Goal: Navigation & Orientation: Understand site structure

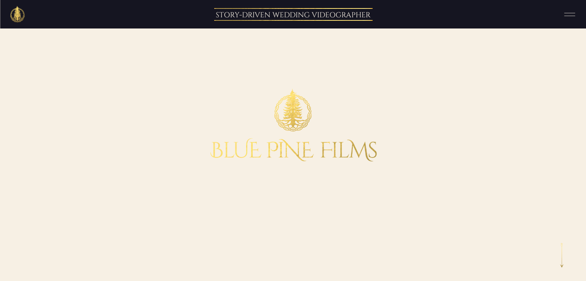
click at [569, 13] on rect at bounding box center [569, 13] width 11 height 0
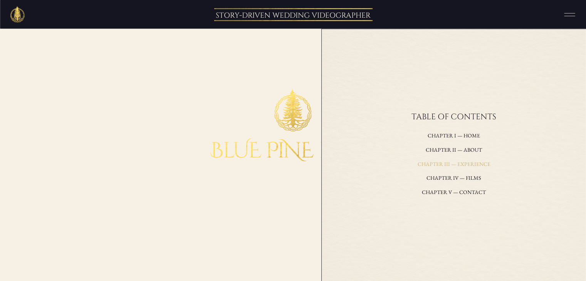
click at [475, 166] on h3 "Chapter III — experience" at bounding box center [454, 165] width 181 height 10
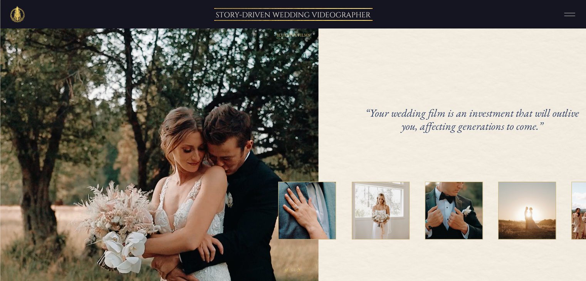
click at [569, 15] on icon at bounding box center [569, 14] width 19 height 14
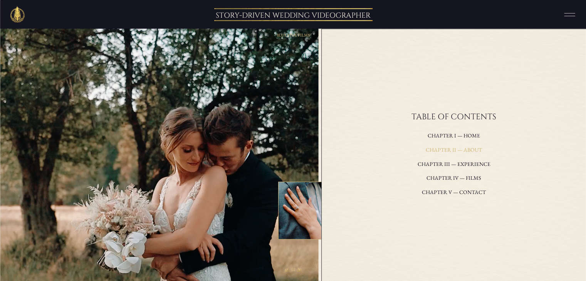
click at [481, 148] on h3 "Chapter II — about" at bounding box center [454, 150] width 181 height 10
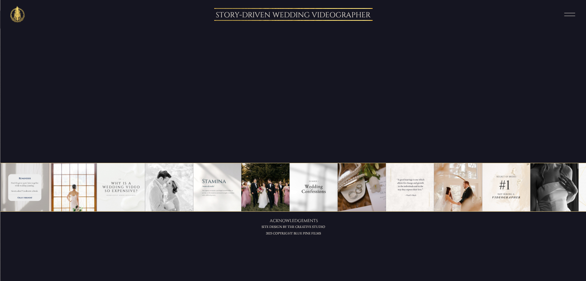
scroll to position [2420, 0]
